Goal: Book appointment/travel/reservation

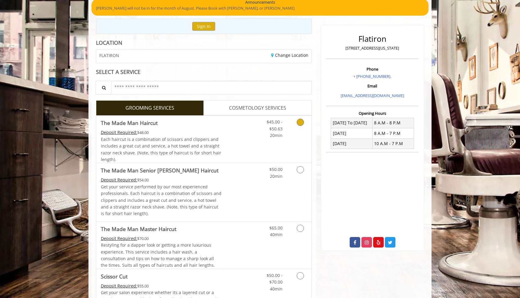
scroll to position [56, 0]
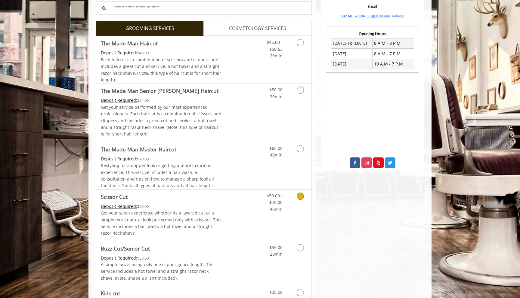
click at [220, 211] on p "Get your salon experience whether its a layered cut or a simply more natural lo…" at bounding box center [161, 223] width 121 height 27
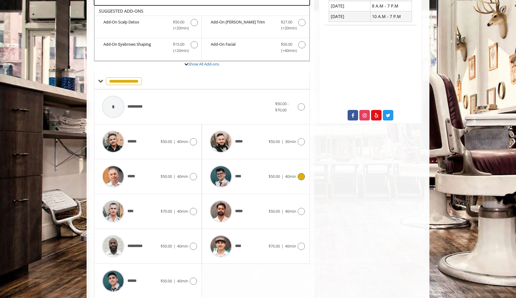
scroll to position [184, 0]
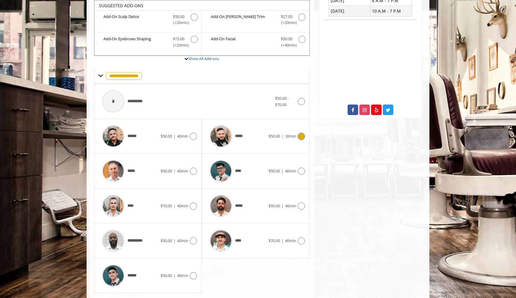
click at [231, 134] on img at bounding box center [221, 136] width 23 height 23
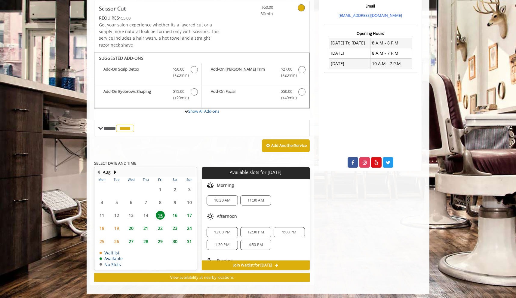
scroll to position [0, 0]
click at [176, 217] on span "16" at bounding box center [175, 215] width 9 height 9
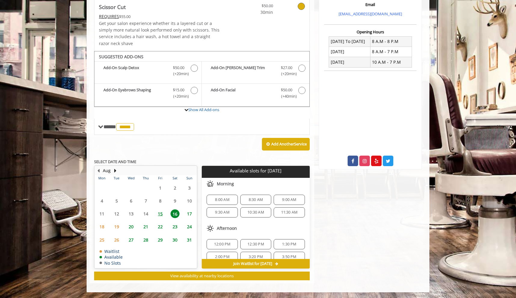
click at [159, 215] on span "15" at bounding box center [160, 214] width 9 height 9
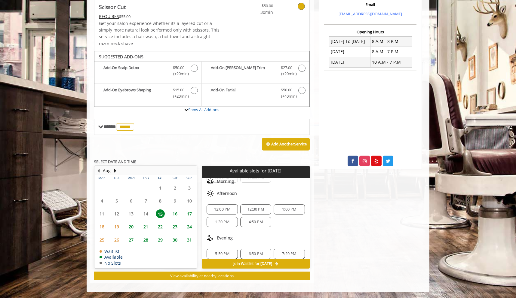
scroll to position [27, 0]
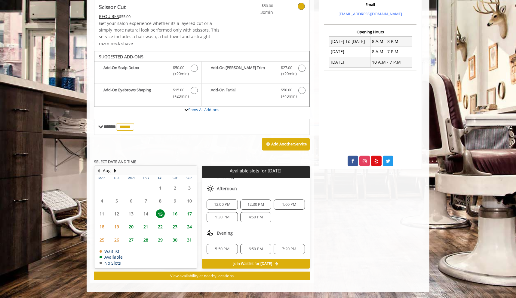
click at [86, 148] on body "**********" at bounding box center [258, 103] width 516 height 378
